Goal: Check status: Check status

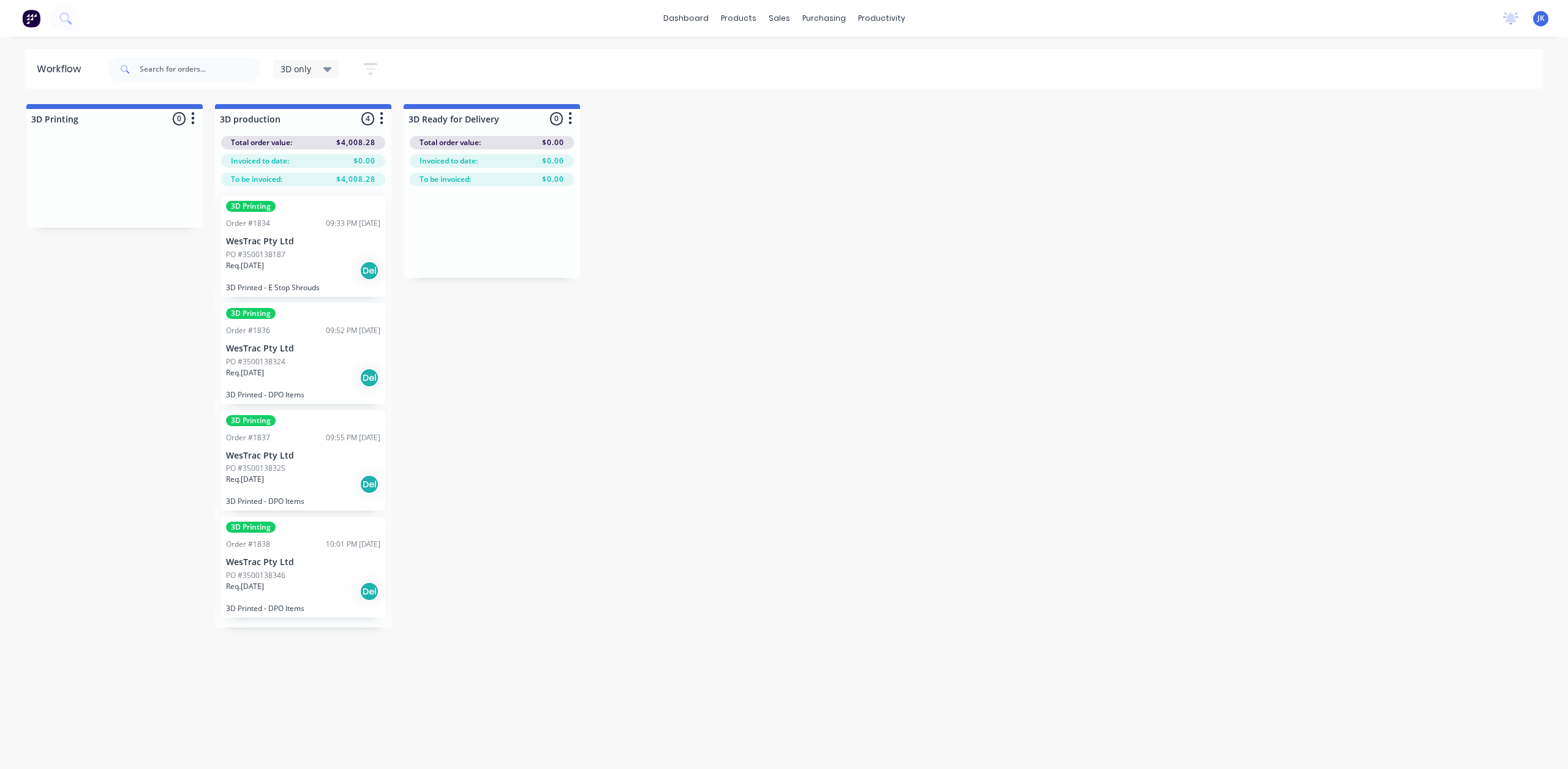
click at [315, 258] on div "PO #3500138187" at bounding box center [303, 255] width 155 height 11
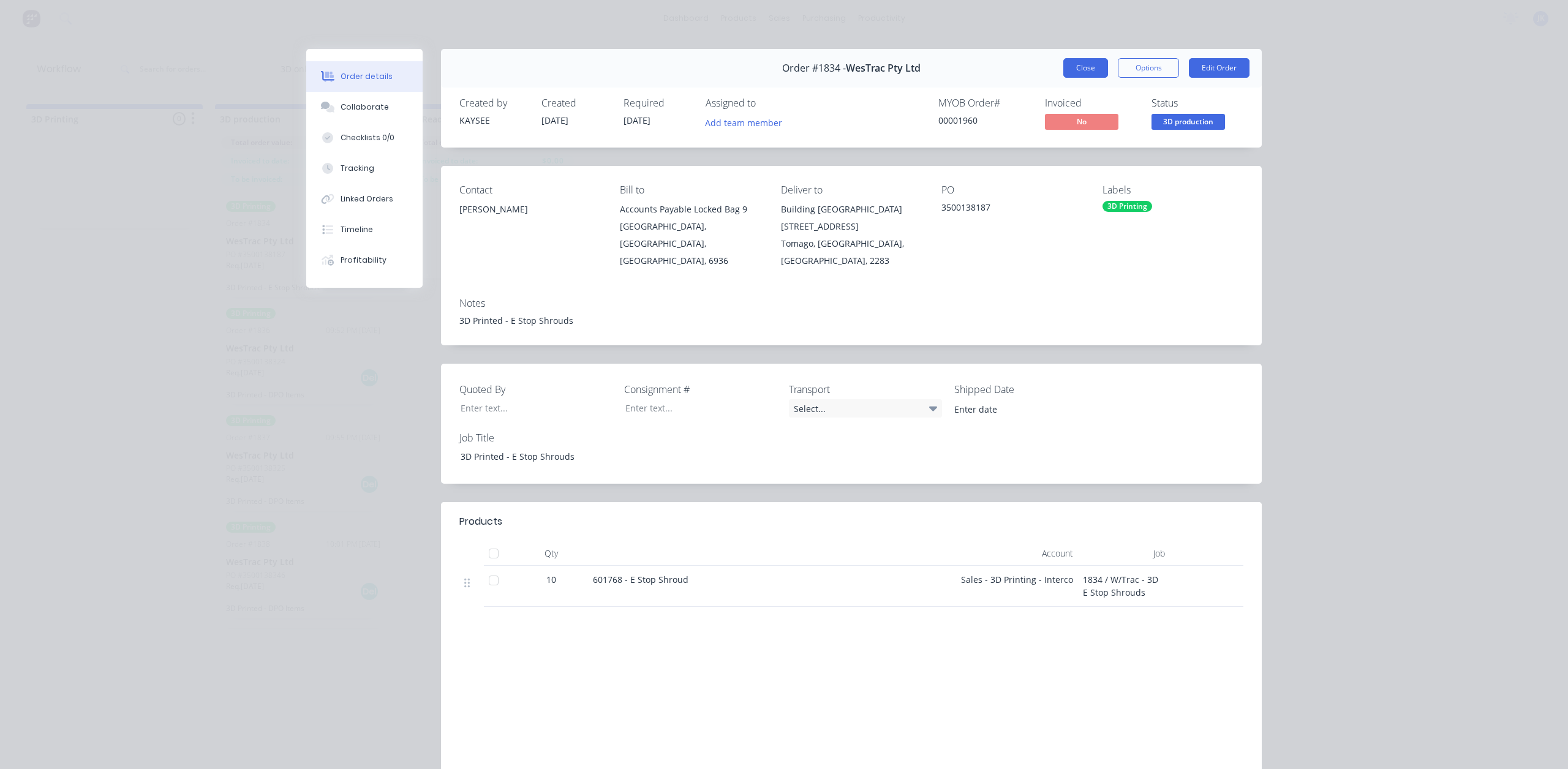
click at [1076, 60] on button "Close" at bounding box center [1085, 67] width 45 height 20
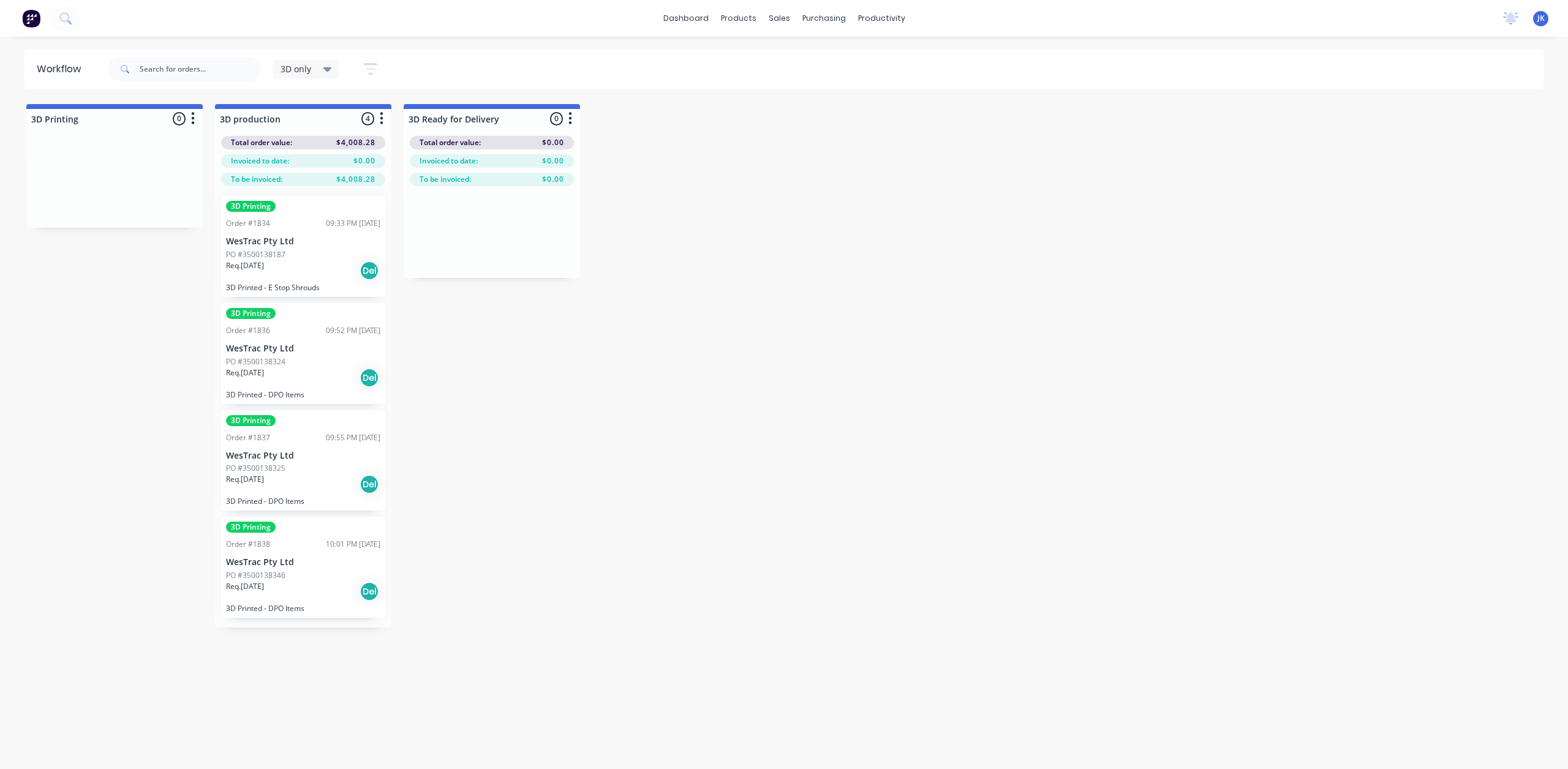
click at [312, 345] on p "WesTrac Pty Ltd" at bounding box center [303, 348] width 155 height 10
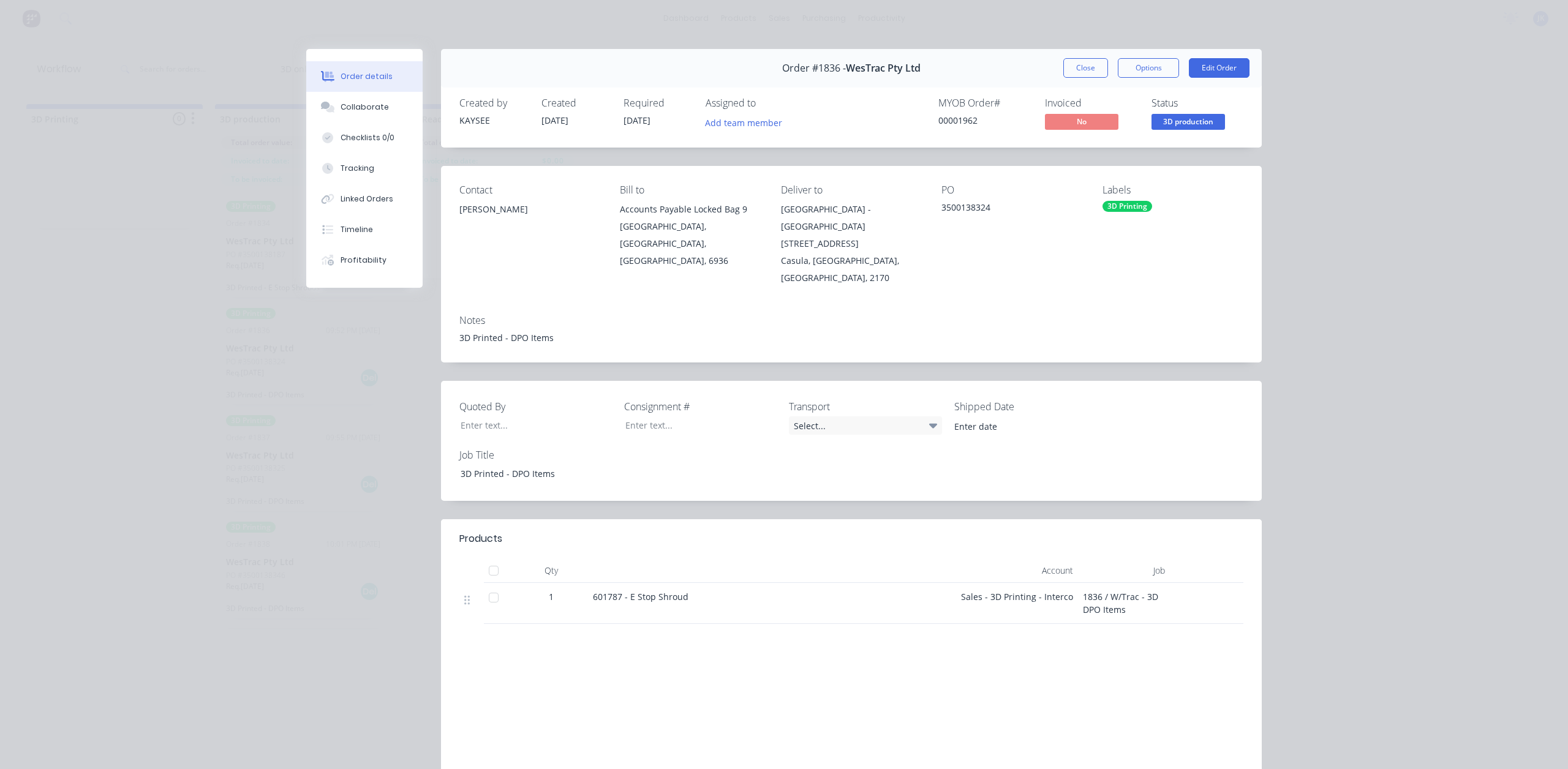
drag, startPoint x: 1089, startPoint y: 68, endPoint x: 881, endPoint y: 123, distance: 215.1
click at [1089, 69] on button "Close" at bounding box center [1085, 67] width 45 height 20
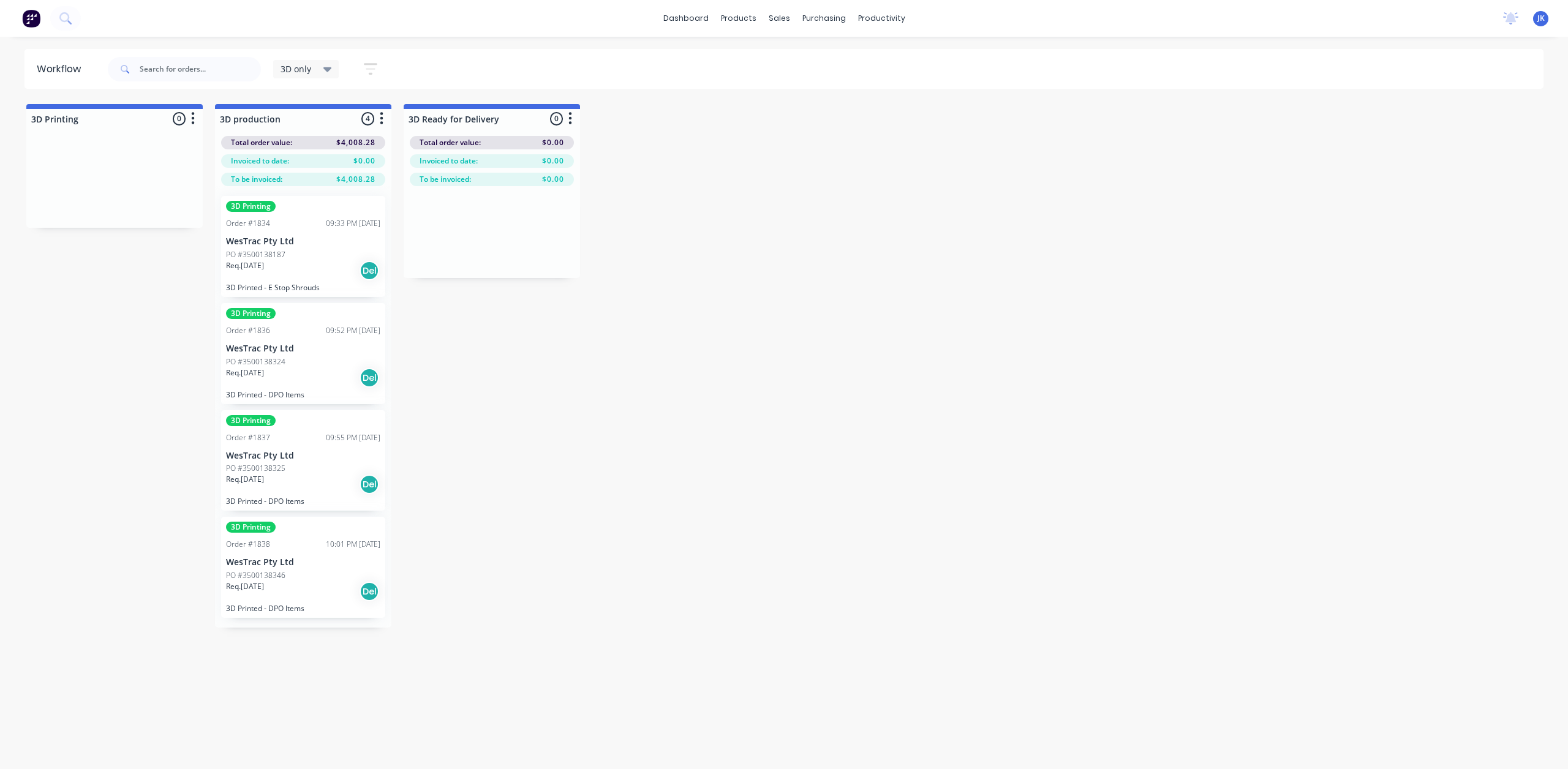
click at [309, 462] on div "3D Printing Order #1837 09:55 PM 01/09/25 WesTrac Pty Ltd PO #3500138325 Req. 0…" at bounding box center [303, 460] width 164 height 101
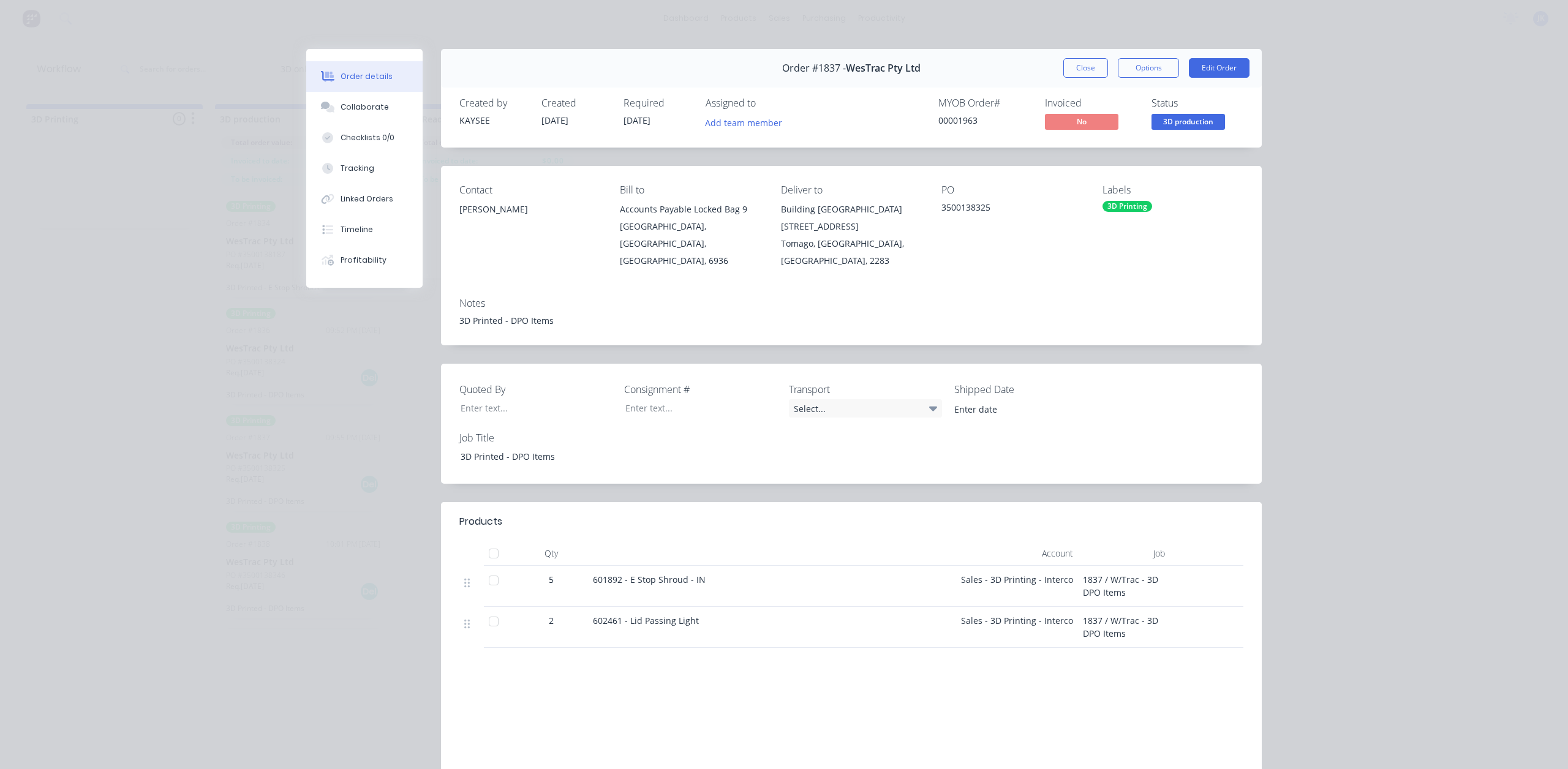
click at [1079, 68] on button "Close" at bounding box center [1085, 67] width 45 height 20
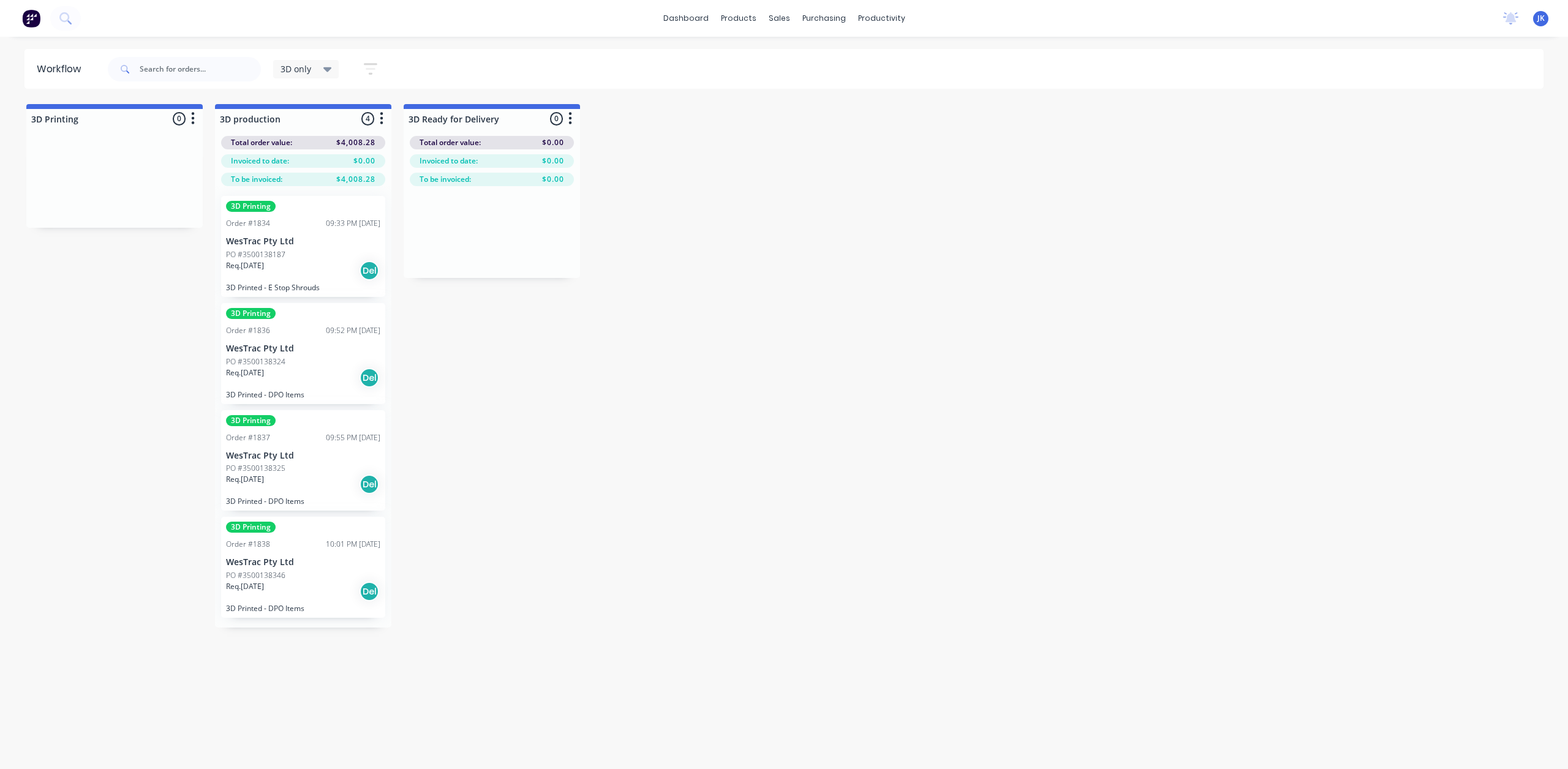
click at [317, 579] on div "PO #3500138346" at bounding box center [303, 575] width 155 height 11
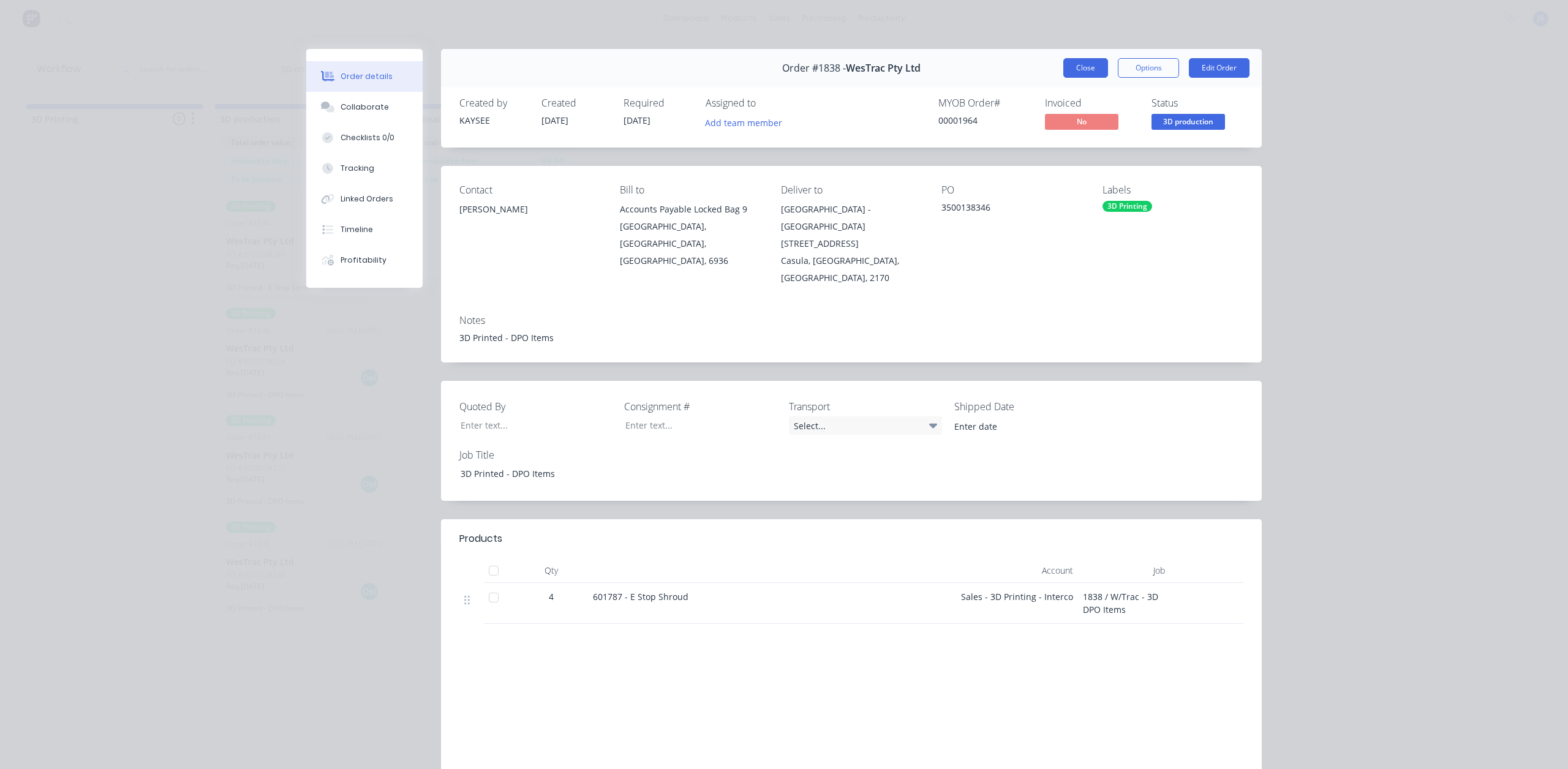
click at [1083, 71] on button "Close" at bounding box center [1085, 67] width 45 height 20
